Goal: Transaction & Acquisition: Purchase product/service

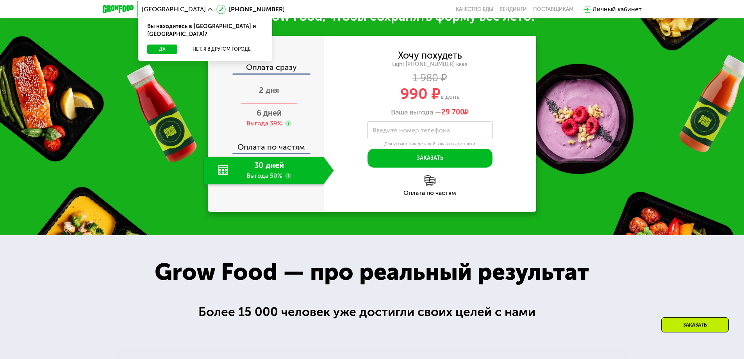
scroll to position [820, 0]
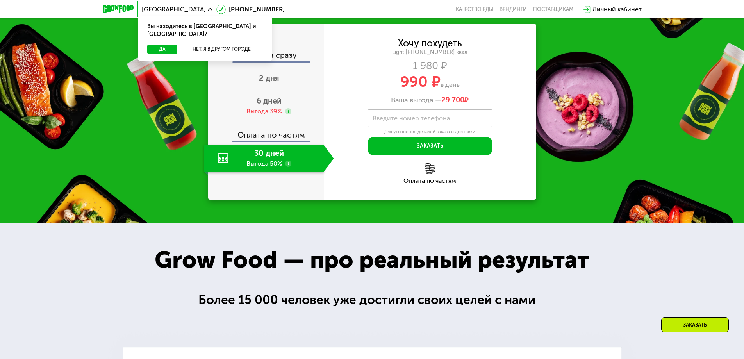
click at [289, 167] on use at bounding box center [288, 163] width 6 height 6
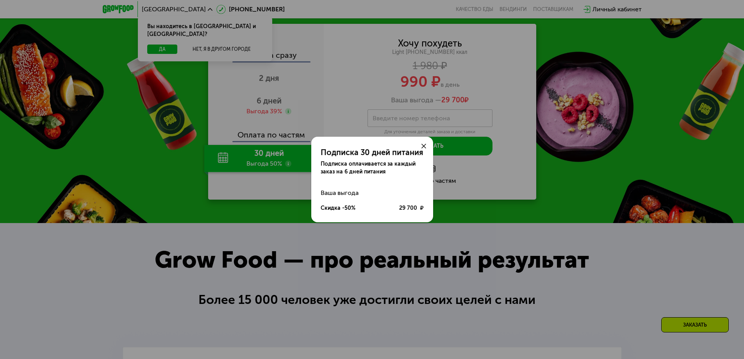
click at [421, 146] on icon at bounding box center [423, 146] width 5 height 5
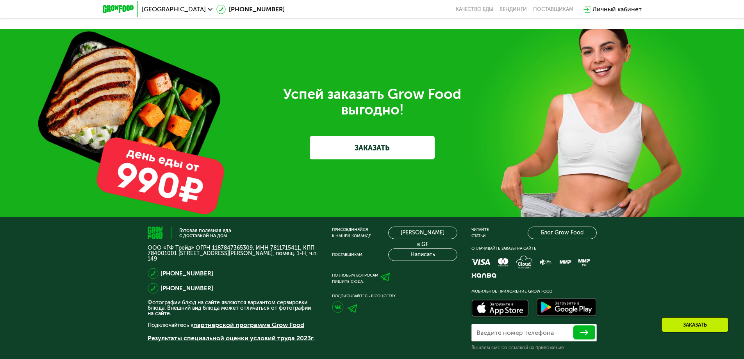
scroll to position [2343, 0]
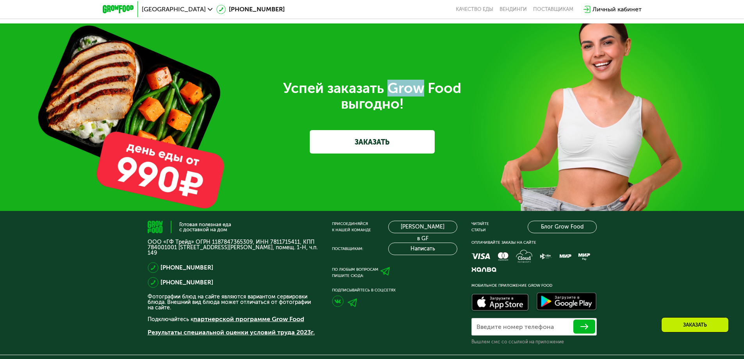
drag, startPoint x: 390, startPoint y: 159, endPoint x: 421, endPoint y: 157, distance: 31.3
click at [421, 112] on div "Успей заказать Grow Food выгодно!" at bounding box center [371, 95] width 437 height 31
click at [415, 112] on div "Успей заказать Grow Food выгодно!" at bounding box center [371, 95] width 437 height 31
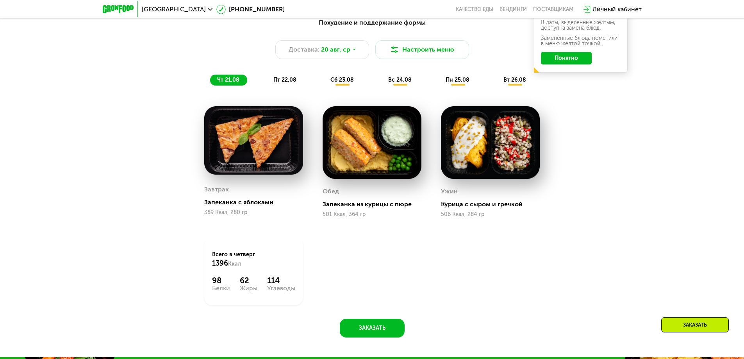
scroll to position [494, 0]
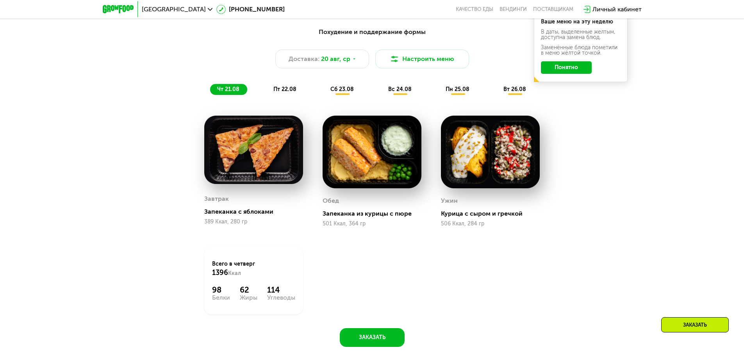
click at [293, 91] on span "пт 22.08" at bounding box center [284, 89] width 23 height 7
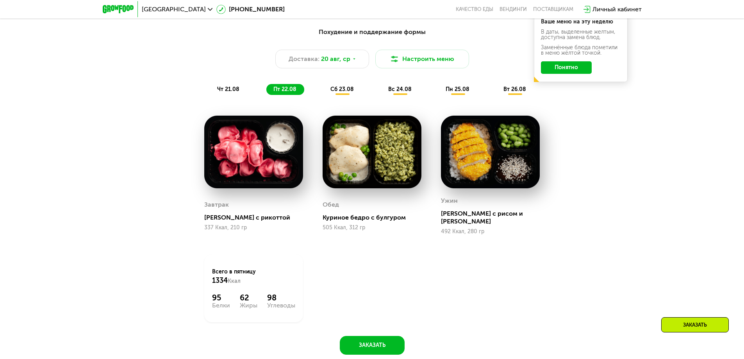
click at [410, 92] on span "вс 24.08" at bounding box center [399, 89] width 23 height 7
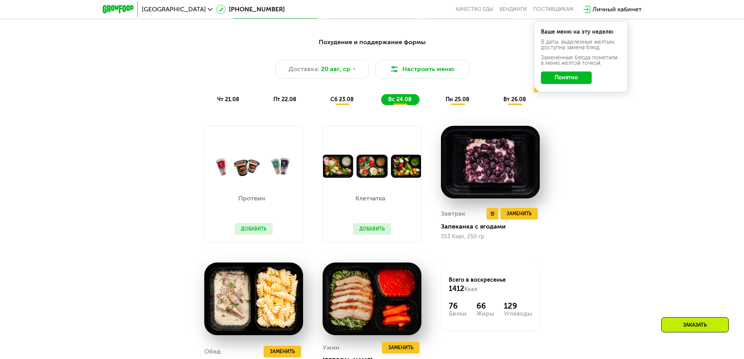
scroll to position [533, 0]
